Goal: Information Seeking & Learning: Learn about a topic

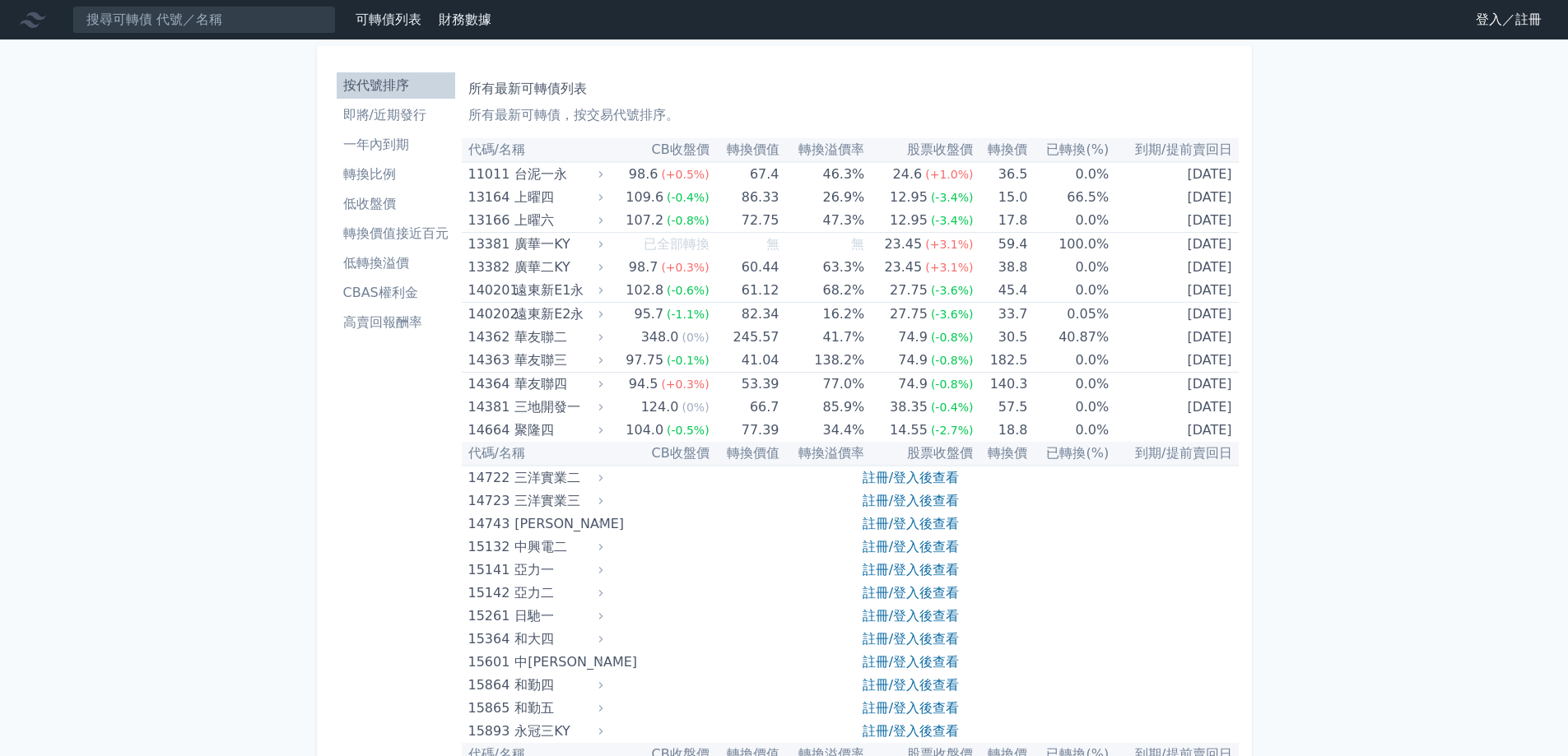
click at [794, 18] on link "登入／註冊" at bounding box center [1509, 19] width 92 height 26
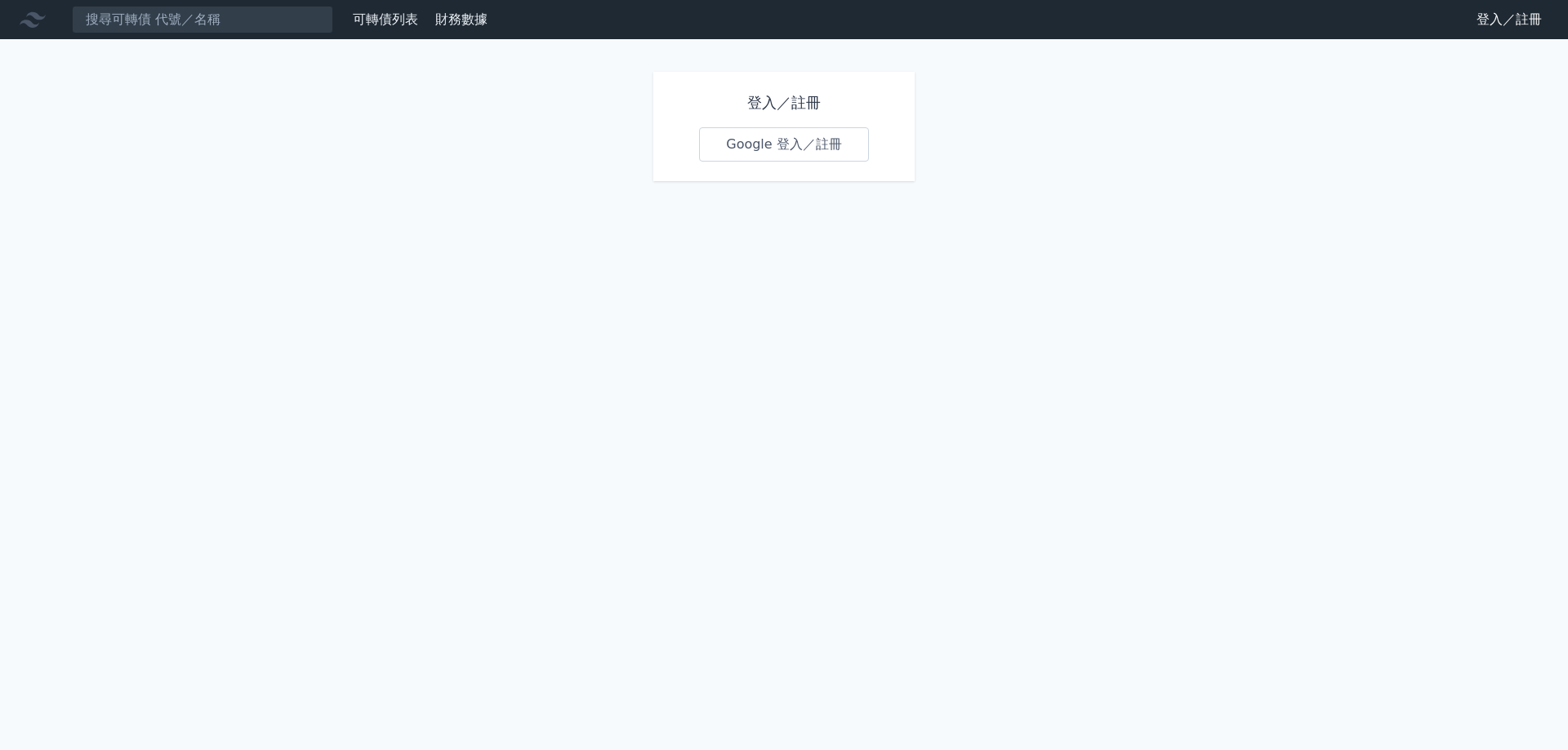
drag, startPoint x: 708, startPoint y: 124, endPoint x: 713, endPoint y: 134, distance: 11.2
click at [708, 125] on div "登入／註冊 Google 登入／註冊" at bounding box center [783, 127] width 261 height 109
click at [741, 141] on link "Google 登入／註冊" at bounding box center [784, 144] width 170 height 34
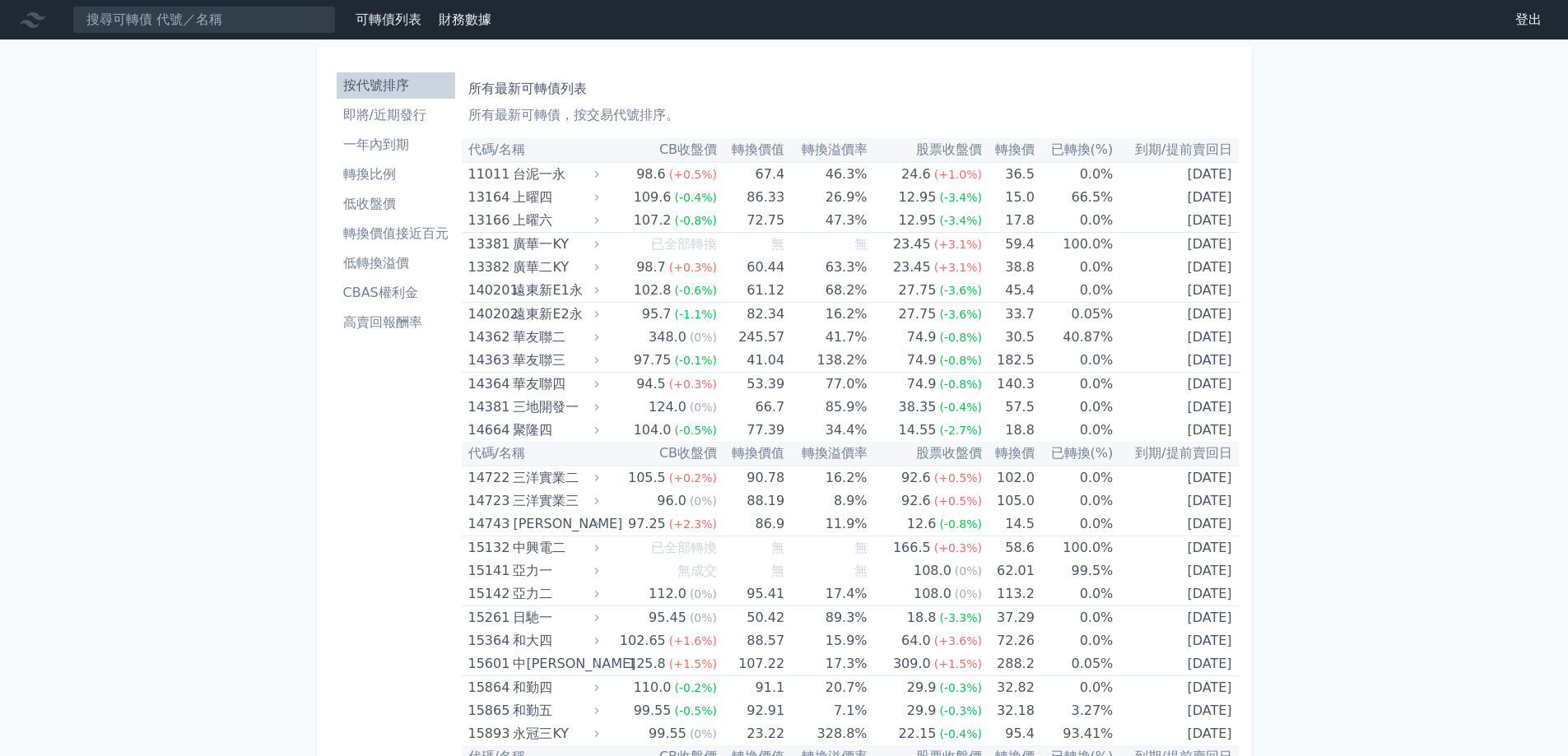
scroll to position [2599, 0]
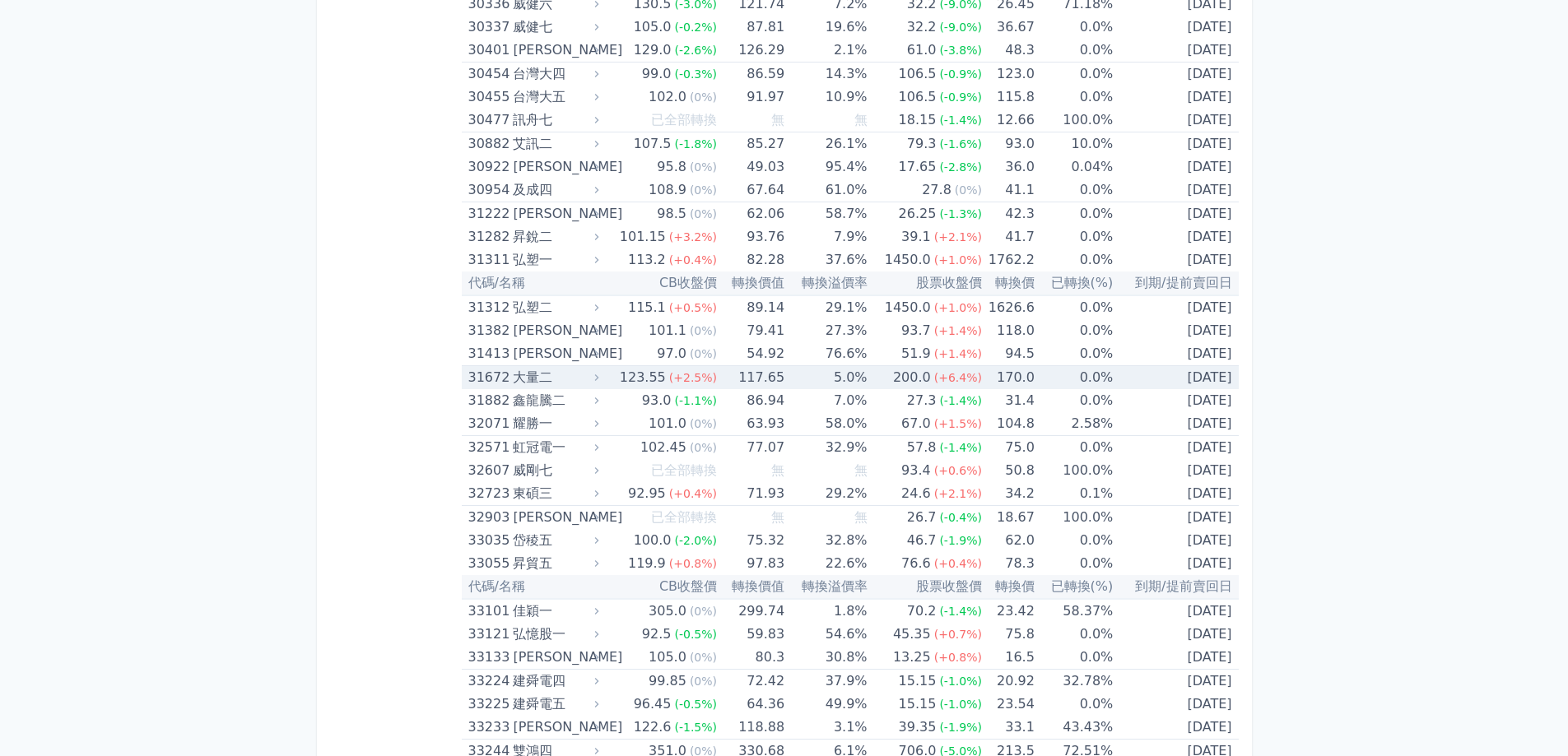
click at [1054, 384] on td "0.0%" at bounding box center [1073, 378] width 78 height 24
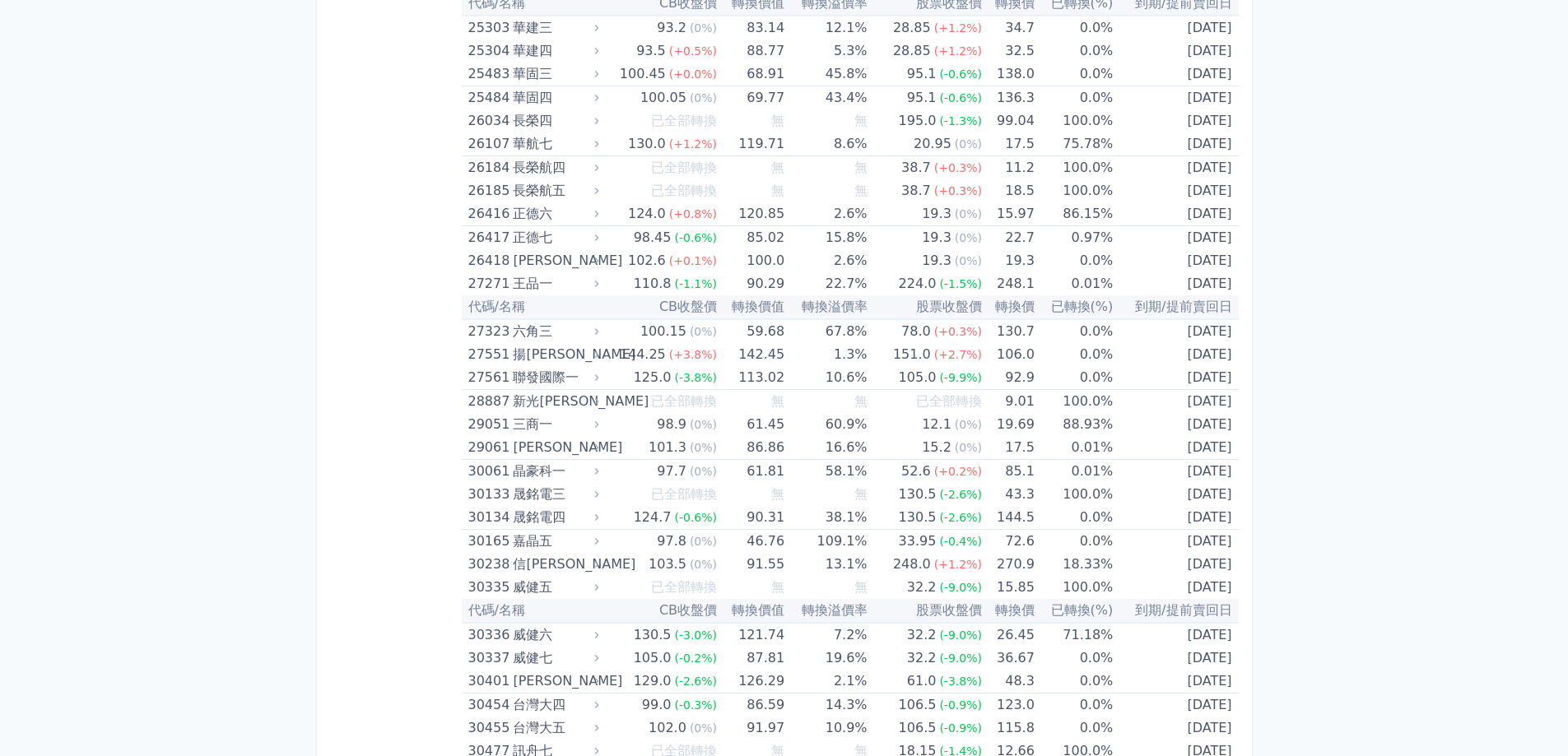
scroll to position [9041, 0]
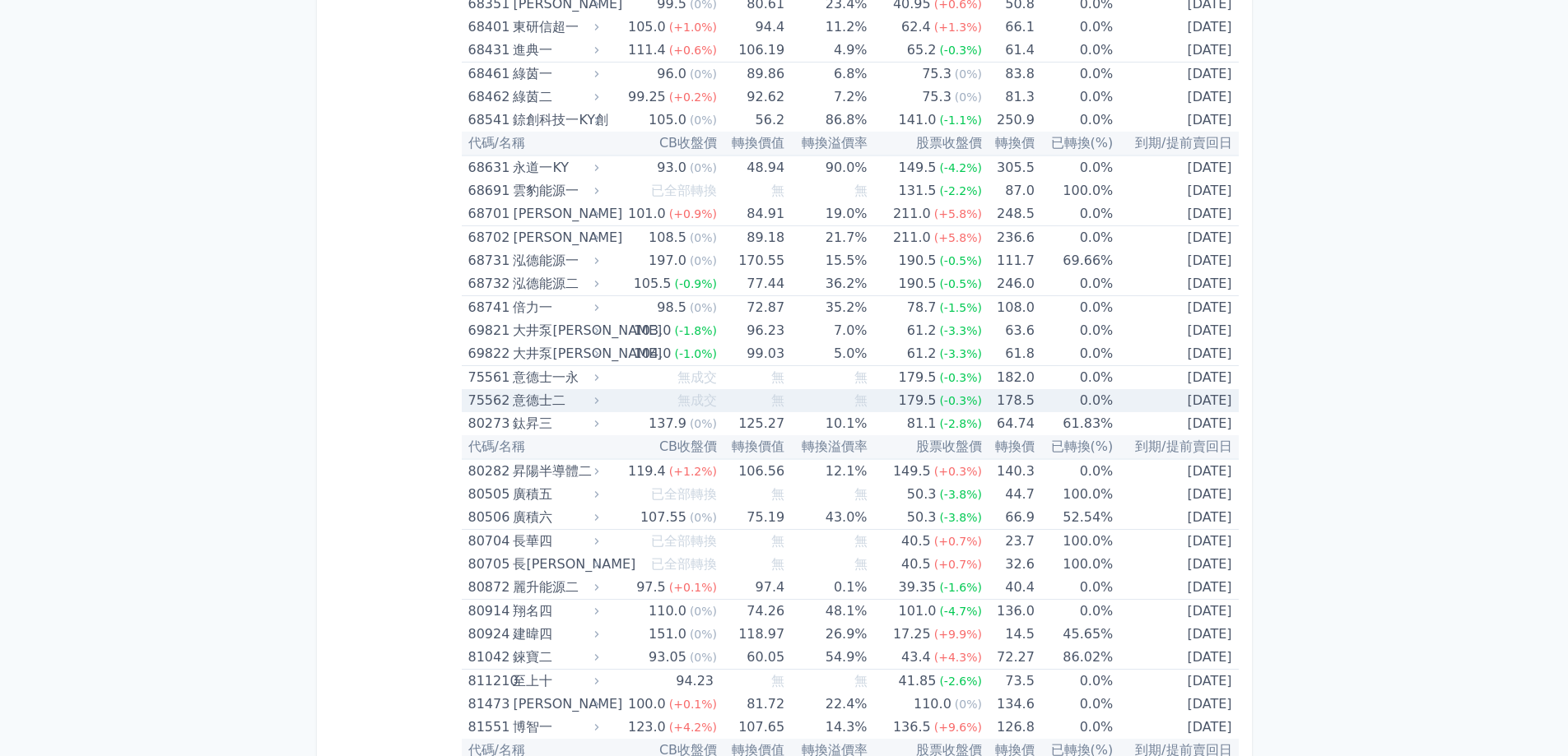
drag, startPoint x: 823, startPoint y: 398, endPoint x: 819, endPoint y: 375, distance: 23.3
click at [823, 399] on td "無" at bounding box center [825, 400] width 82 height 23
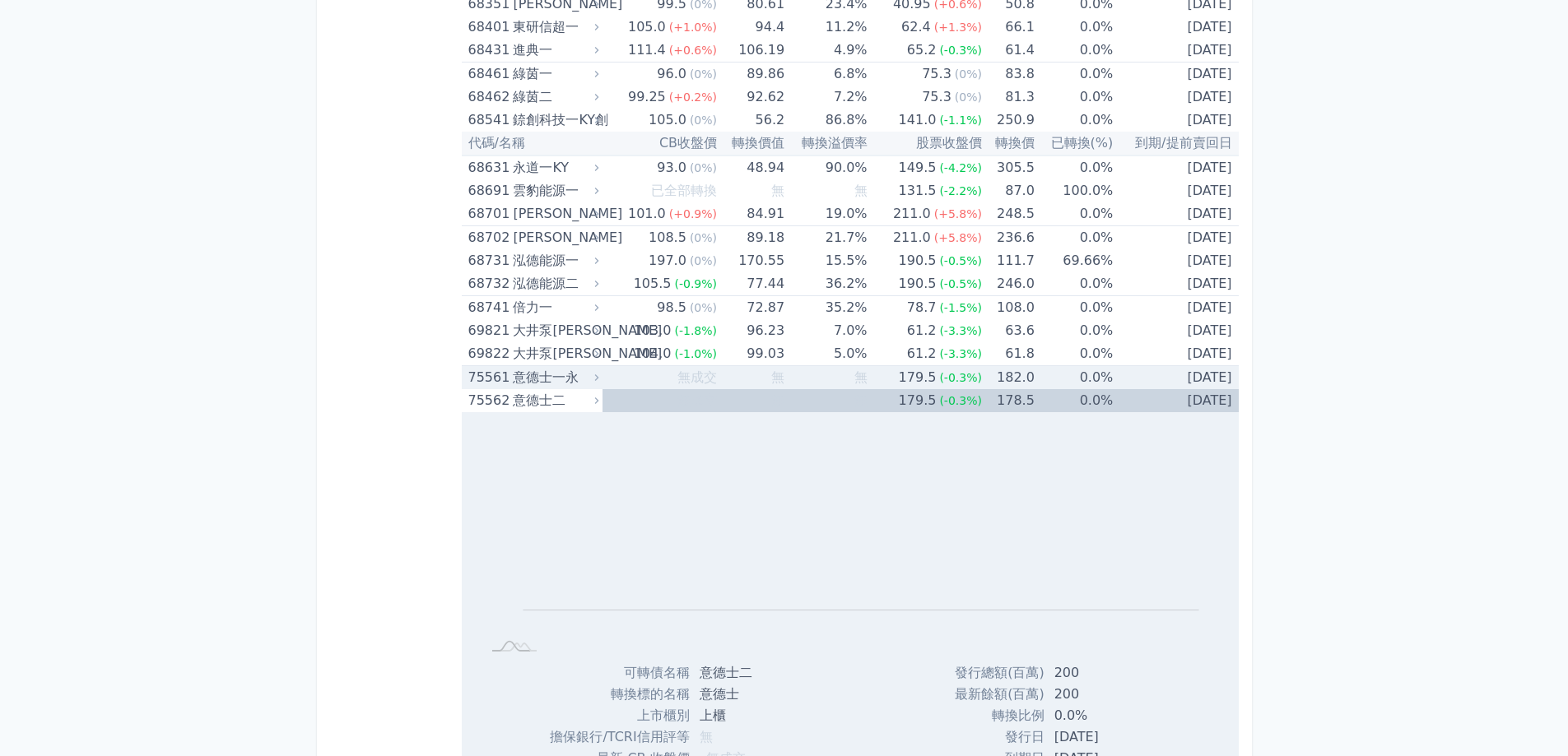
click at [812, 382] on td "無" at bounding box center [825, 378] width 82 height 24
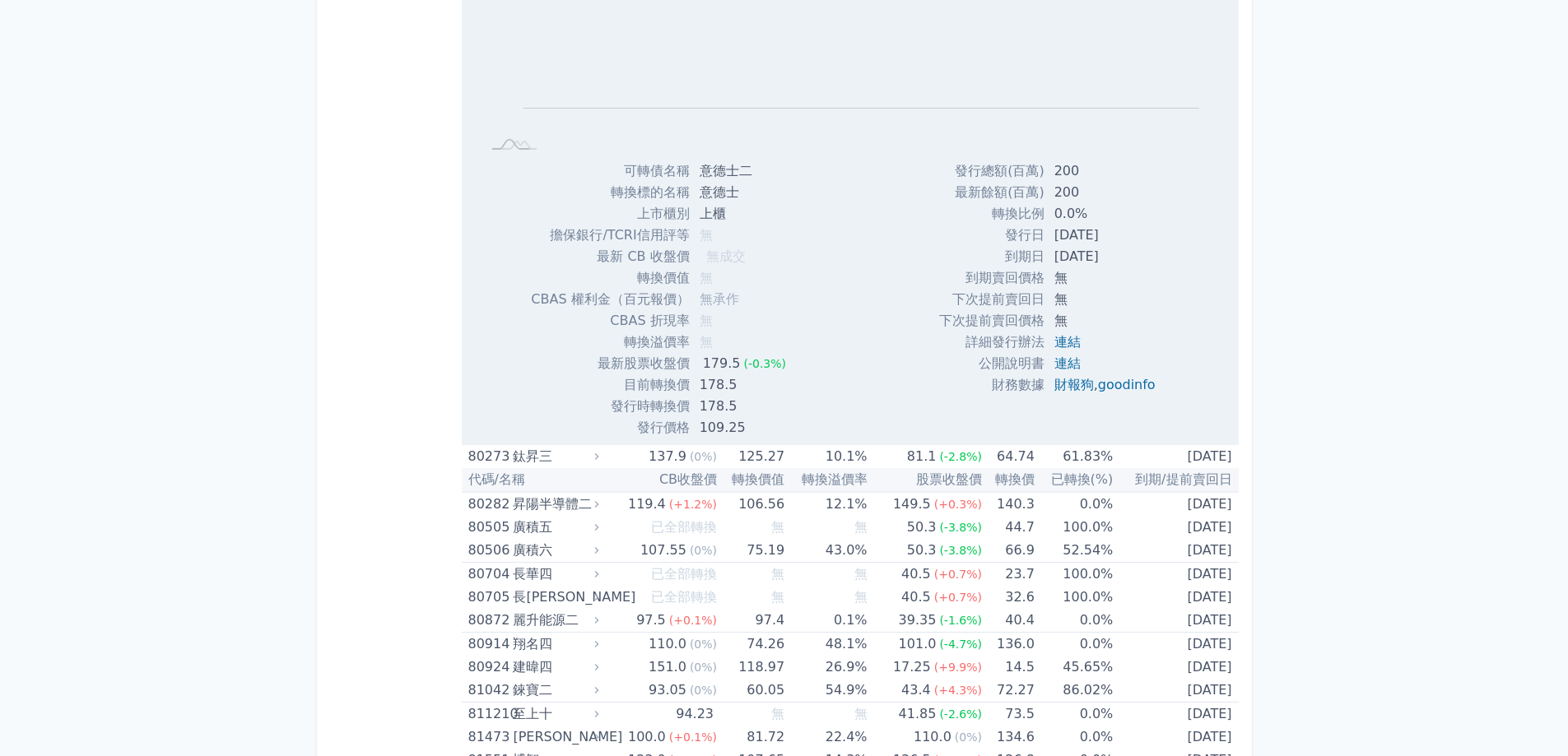
scroll to position [10467, 0]
